Goal: Find specific page/section: Find specific page/section

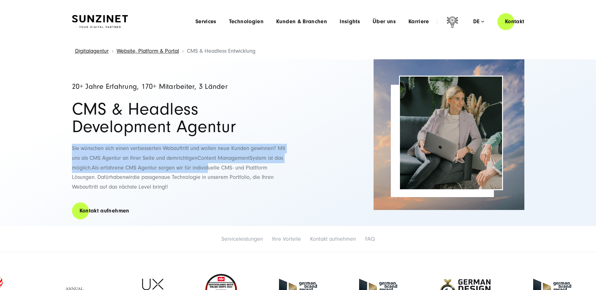
drag, startPoint x: 46, startPoint y: 149, endPoint x: 39, endPoint y: 148, distance: 7.4
click at [41, 148] on div "20+ Jahre Erfahrung, 170+ Mitarbeiter, 3 Länder CMS & Headless Development Agen…" at bounding box center [298, 142] width 596 height 167
drag, startPoint x: 39, startPoint y: 148, endPoint x: 141, endPoint y: 153, distance: 102.8
click at [144, 154] on p "Sie wünschen sich einen verbesserten Webauftritt und wollen neue Kunden gewinne…" at bounding box center [182, 168] width 220 height 48
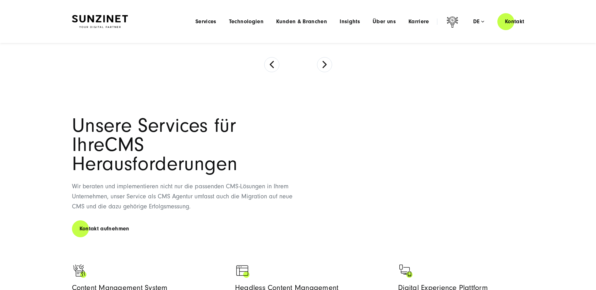
scroll to position [126, 0]
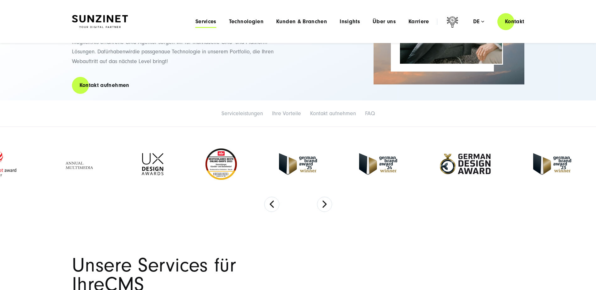
click at [210, 22] on span "Services" at bounding box center [205, 22] width 21 height 6
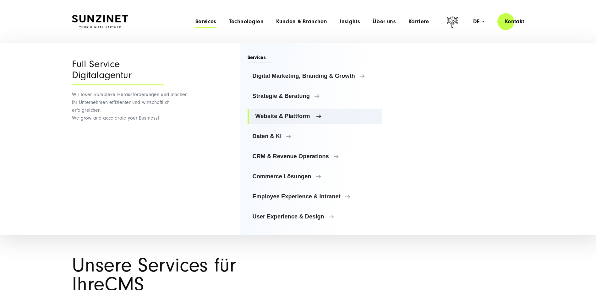
click at [285, 116] on span "Website & Plattform" at bounding box center [316, 116] width 122 height 6
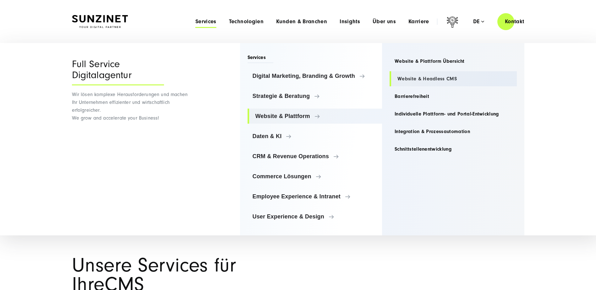
click at [420, 79] on link "Website & Headless CMS" at bounding box center [452, 78] width 127 height 15
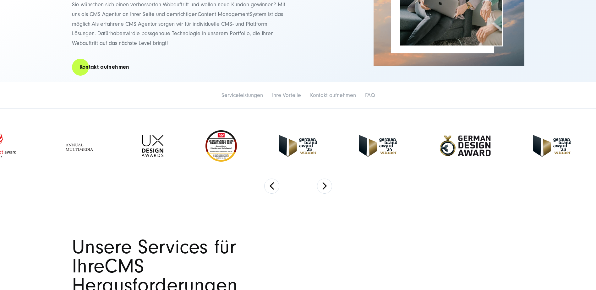
scroll to position [157, 0]
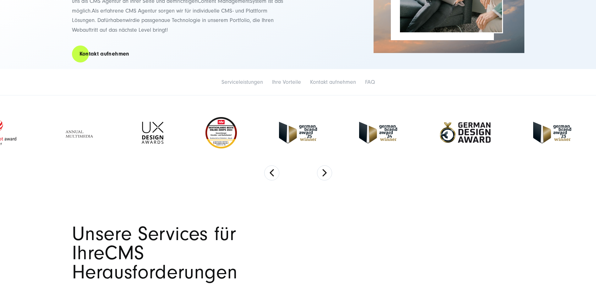
click at [228, 78] on li "Serviceleistungen" at bounding box center [242, 82] width 49 height 13
click at [229, 81] on link "Serviceleistungen" at bounding box center [241, 82] width 41 height 7
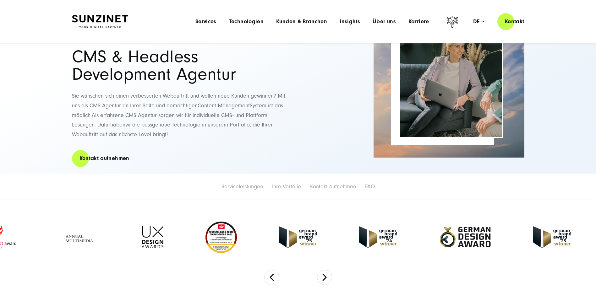
scroll to position [41, 0]
